Goal: Task Accomplishment & Management: Use online tool/utility

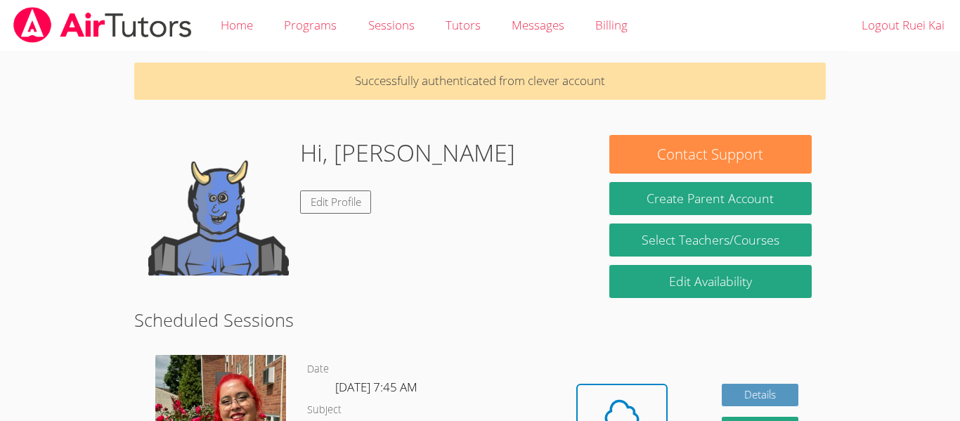
click at [872, 216] on body "Home Programs Sessions Tutors Messages Billing Logout Ruei Kai Successfully aut…" at bounding box center [480, 210] width 960 height 421
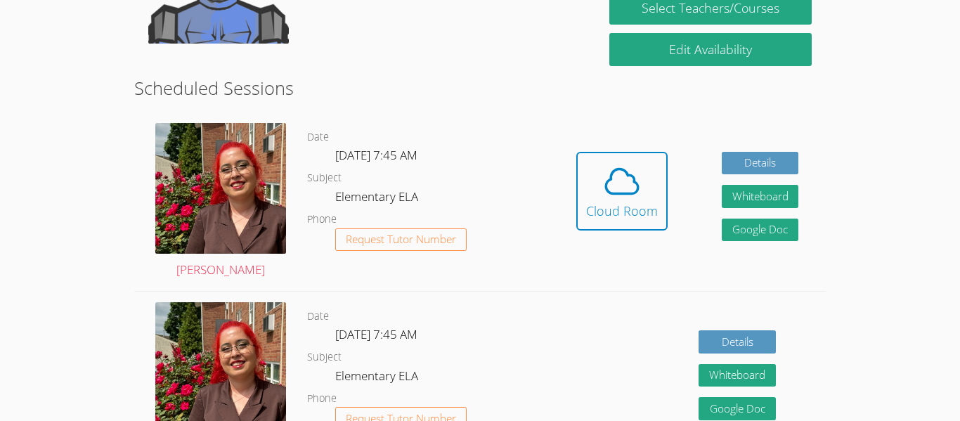
scroll to position [229, 0]
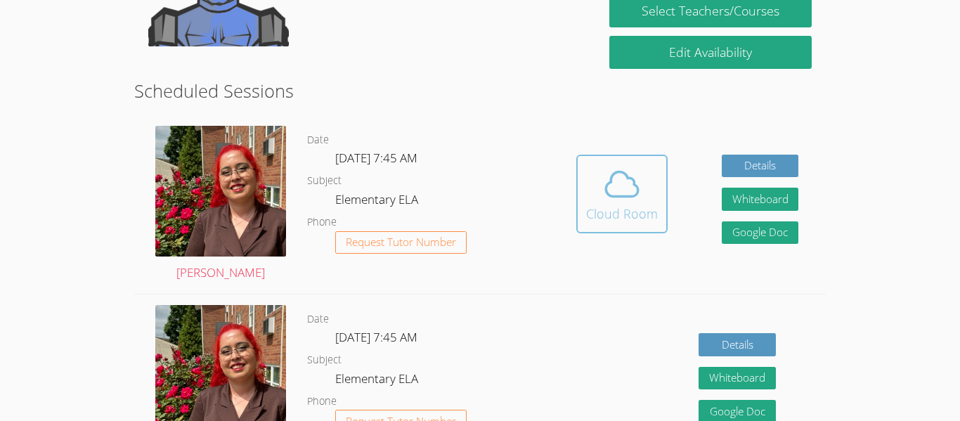
click at [631, 193] on icon at bounding box center [621, 183] width 39 height 39
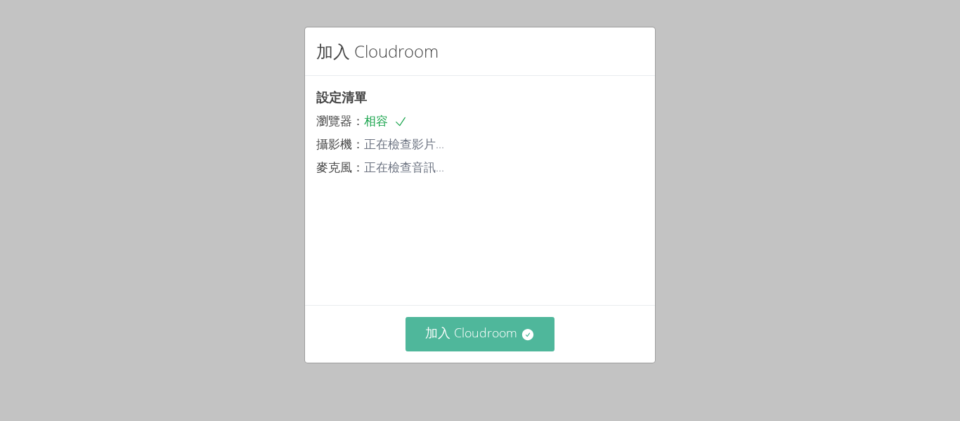
click at [514, 330] on font "加入 Cloudroom" at bounding box center [471, 332] width 92 height 17
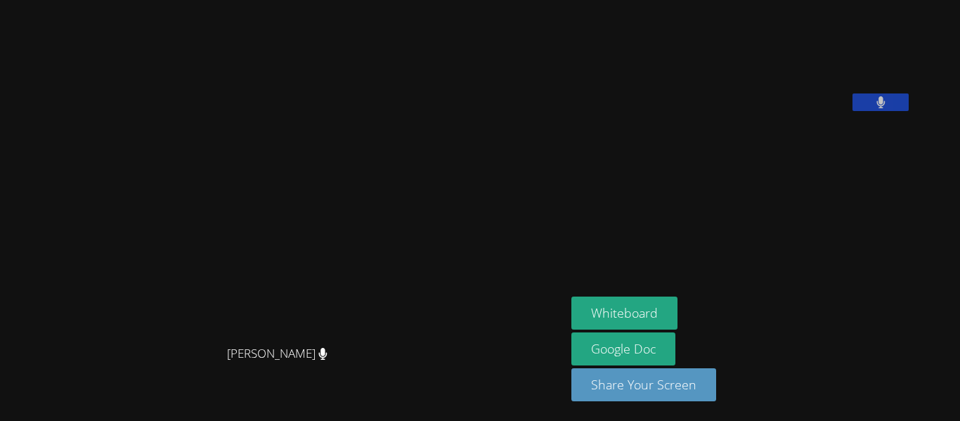
click at [918, 328] on div "Hafsa Rodriguez Hafsa Rodriguez Ruei Kai Su Whiteboard Google Doc Share Your Sc…" at bounding box center [480, 210] width 960 height 421
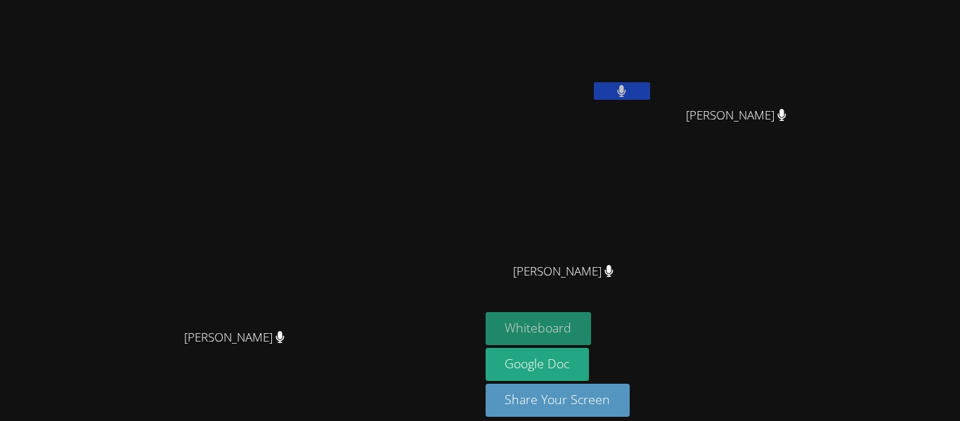
click at [592, 322] on button "Whiteboard" at bounding box center [539, 328] width 106 height 33
click at [592, 318] on button "Whiteboard" at bounding box center [539, 328] width 106 height 33
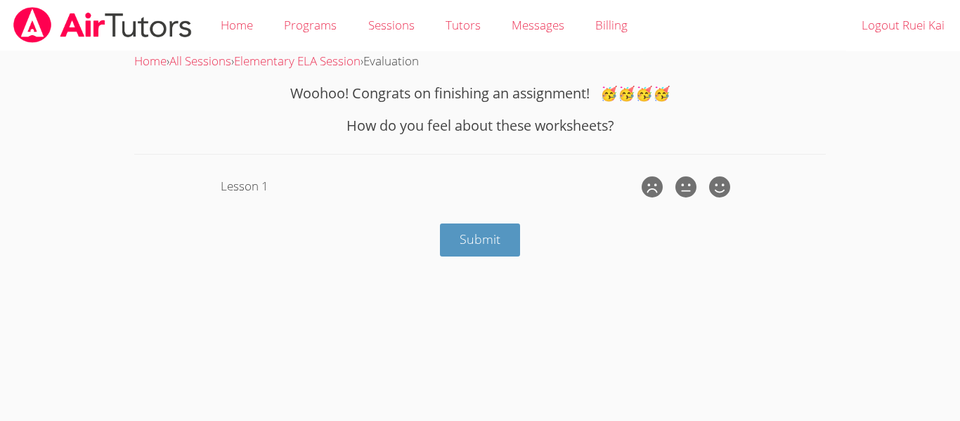
click at [849, 201] on body "Original text Rate this translation Your feedback will be used to help improve …" at bounding box center [480, 210] width 960 height 421
